Goal: Complete application form

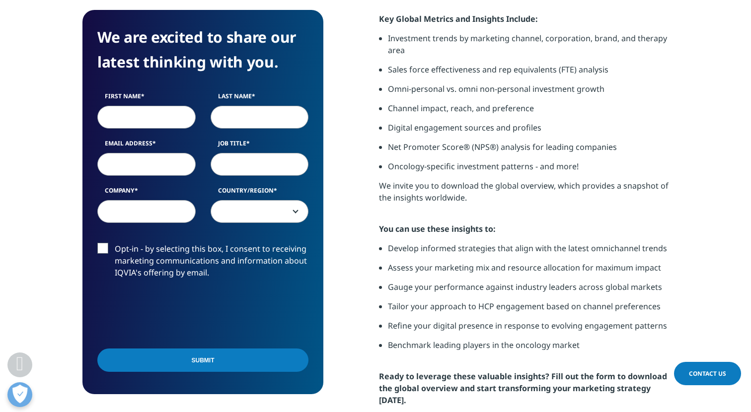
scroll to position [620, 0]
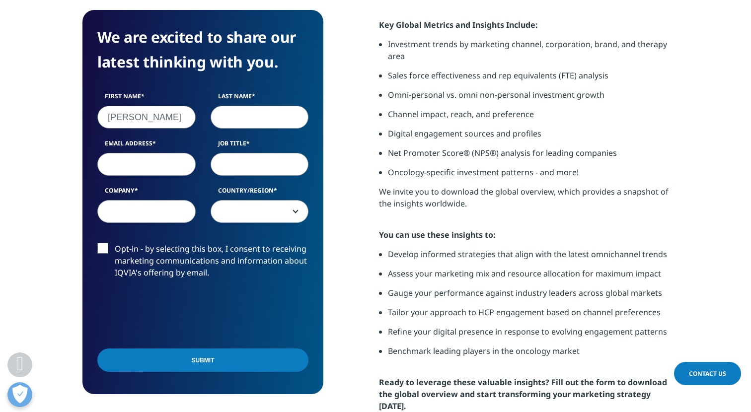
type input "[PERSON_NAME]"
type input "inf"
type input "[EMAIL_ADDRESS][DOMAIN_NAME]"
type input "Pharma Coach"
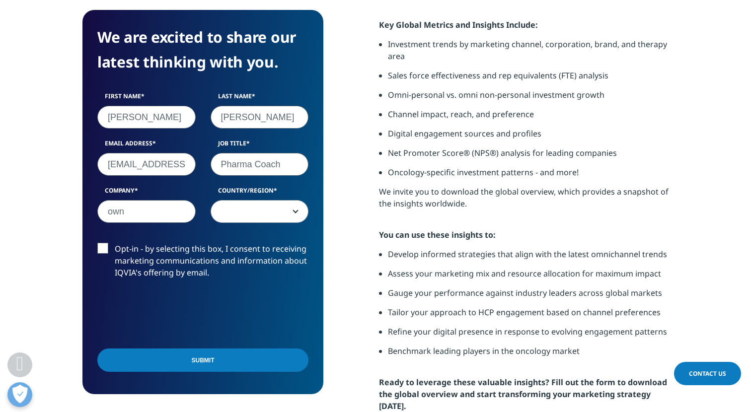
type input "own"
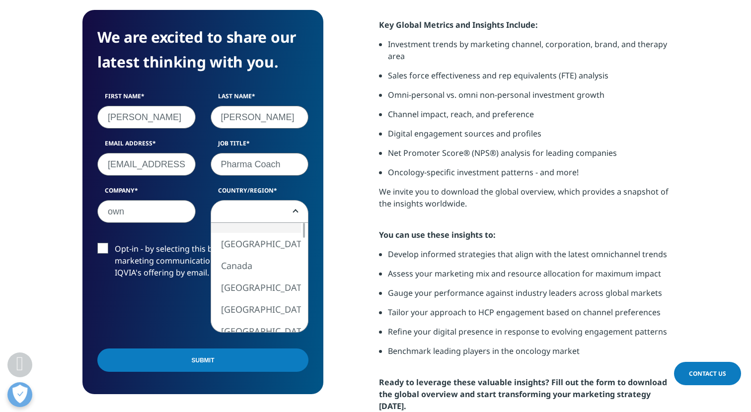
click at [227, 214] on span at bounding box center [259, 212] width 97 height 23
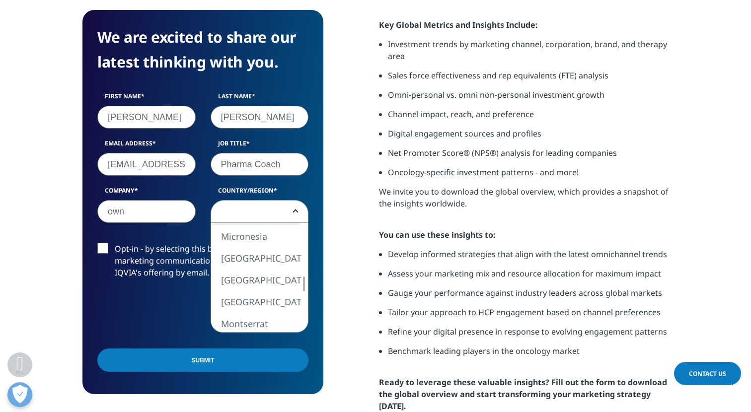
select select "[GEOGRAPHIC_DATA]"
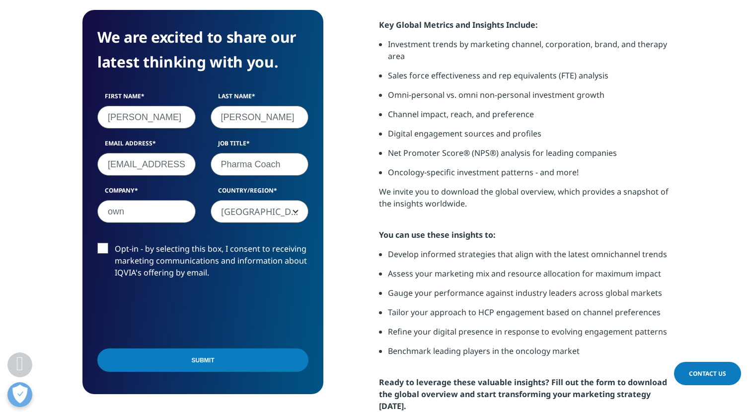
click at [99, 248] on label "Opt-in - by selecting this box, I consent to receiving marketing communications…" at bounding box center [202, 263] width 211 height 41
click at [115, 243] on input "Opt-in - by selecting this box, I consent to receiving marketing communications…" at bounding box center [115, 243] width 0 height 0
click at [171, 359] on input "Submit" at bounding box center [202, 360] width 211 height 23
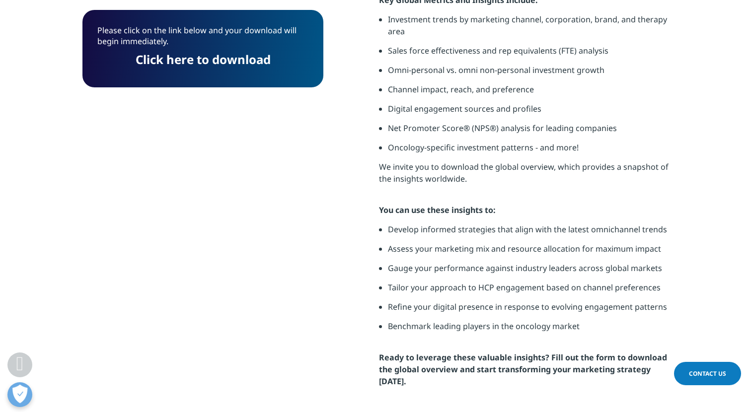
scroll to position [77, 241]
click at [169, 60] on link "Click here to download" at bounding box center [203, 59] width 135 height 16
